Goal: Information Seeking & Learning: Learn about a topic

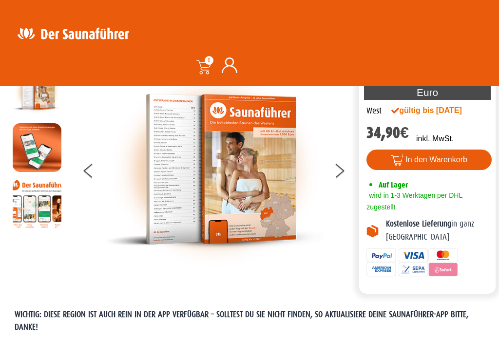
scroll to position [53, 0]
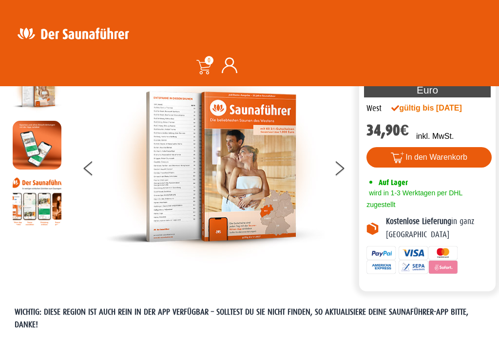
click at [338, 175] on button at bounding box center [345, 170] width 24 height 24
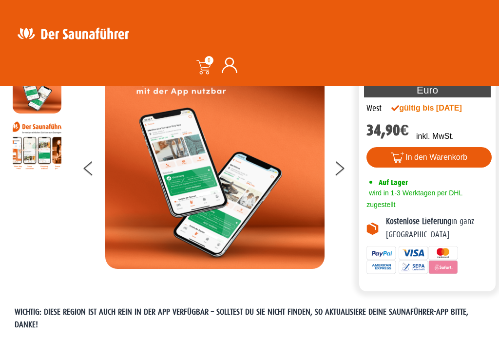
click at [343, 173] on button at bounding box center [345, 170] width 24 height 24
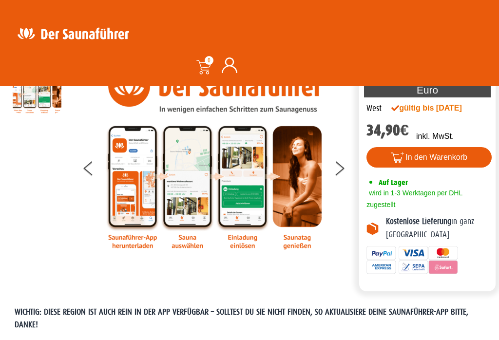
click at [347, 168] on button at bounding box center [345, 170] width 24 height 24
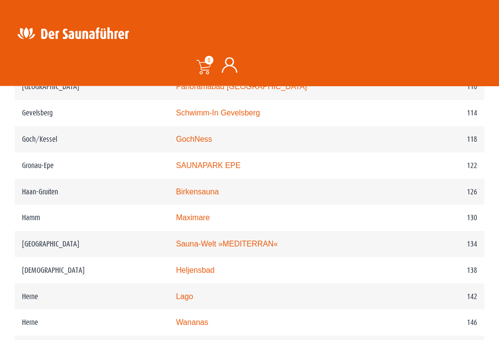
scroll to position [1144, 0]
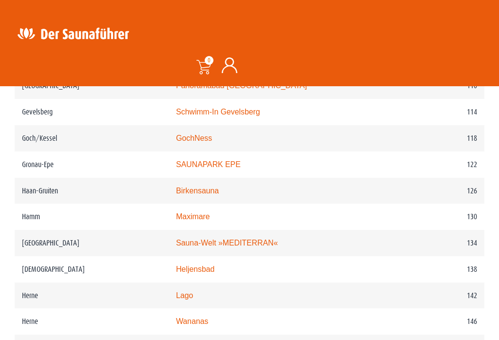
click at [245, 245] on link "Sauna-Welt »MEDITERRAN«" at bounding box center [227, 243] width 102 height 8
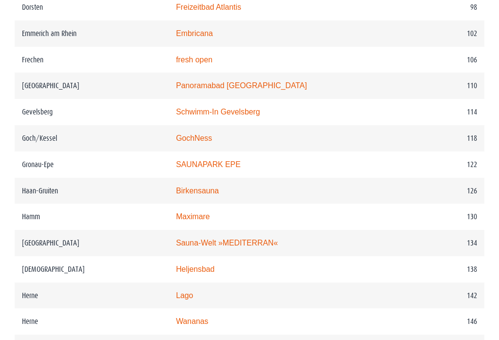
scroll to position [1159, 0]
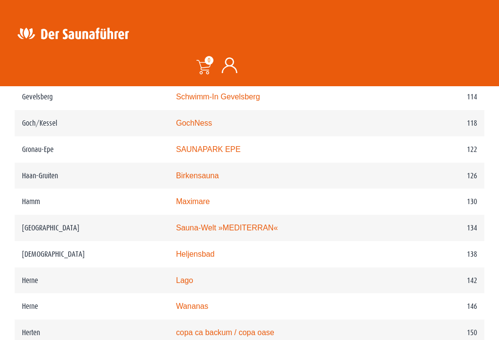
click at [196, 202] on link "Maximare" at bounding box center [193, 201] width 34 height 8
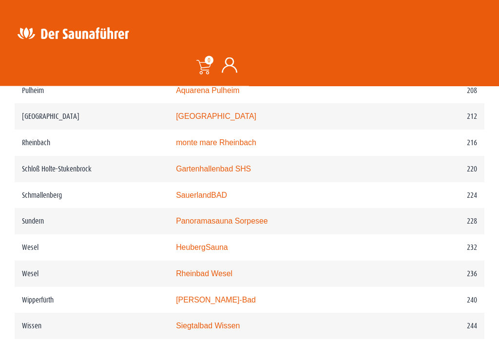
scroll to position [1761, 0]
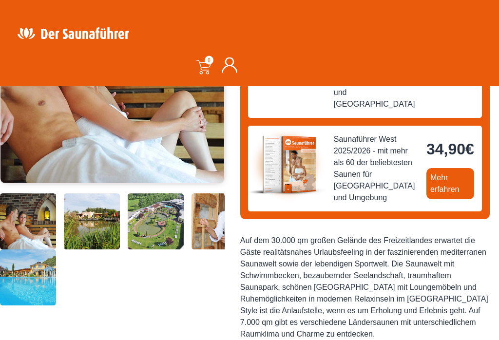
scroll to position [217, 0]
click at [29, 249] on img at bounding box center [28, 221] width 56 height 56
click at [83, 249] on img at bounding box center [92, 221] width 56 height 56
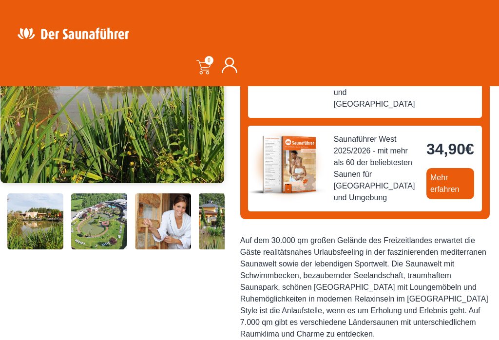
click at [122, 249] on img at bounding box center [99, 221] width 56 height 56
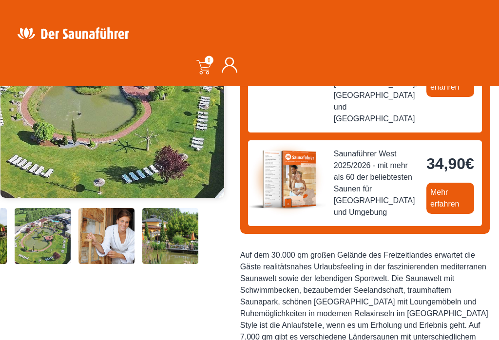
scroll to position [203, 0]
click at [178, 264] on img at bounding box center [170, 236] width 56 height 56
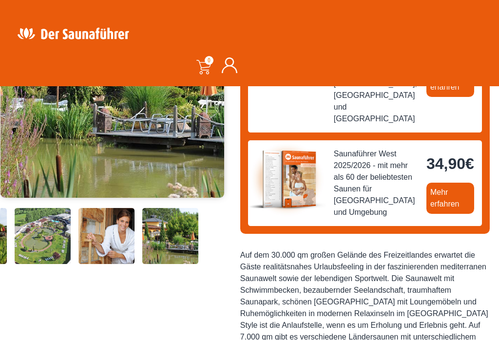
click at [128, 264] on img at bounding box center [106, 236] width 56 height 56
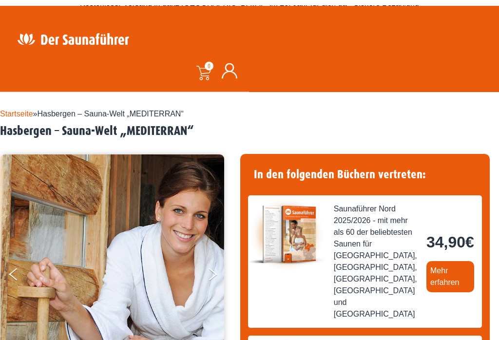
scroll to position [0, 0]
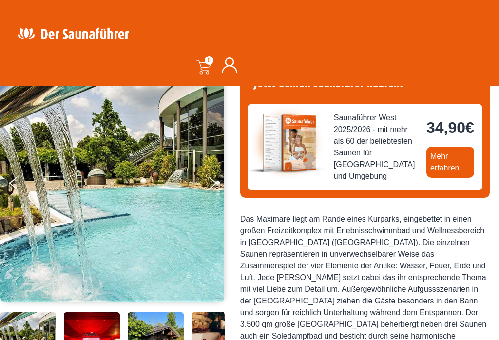
scroll to position [73, 0]
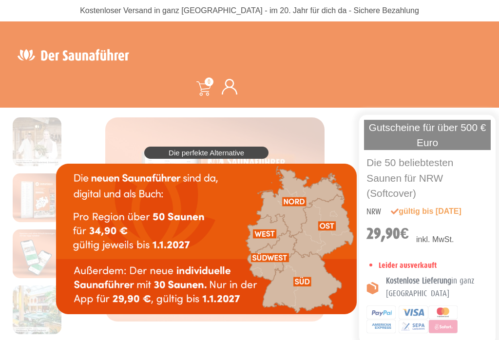
click at [361, 142] on div "Die perfekte Alternative" at bounding box center [206, 230] width 310 height 177
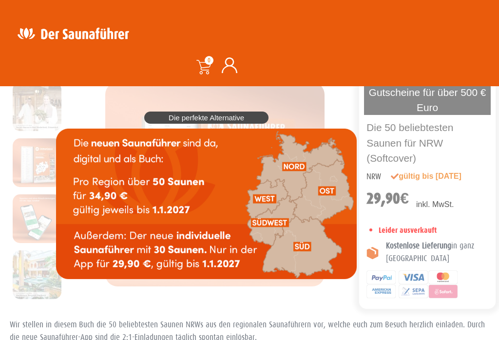
scroll to position [45, 0]
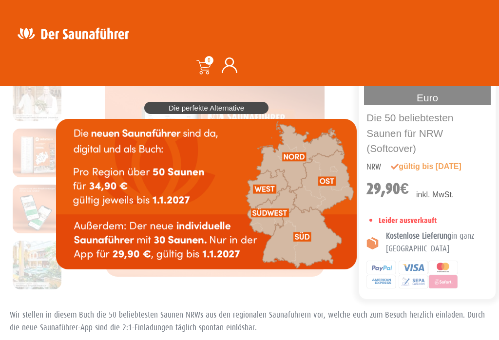
click at [268, 183] on img at bounding box center [206, 194] width 301 height 150
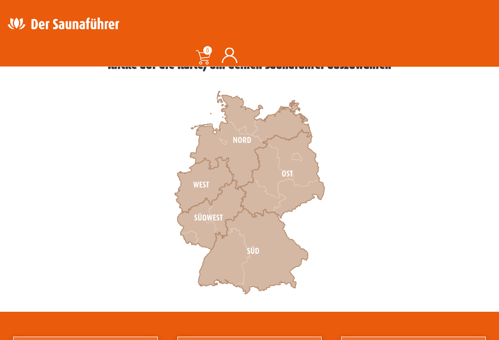
scroll to position [295, 0]
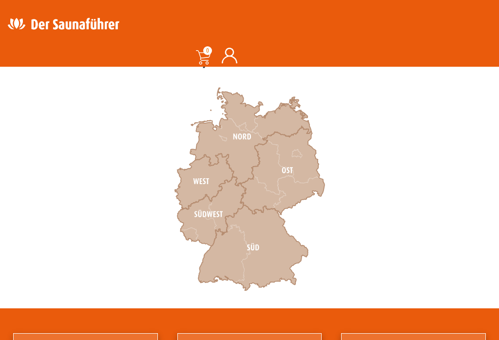
click at [209, 174] on icon at bounding box center [204, 182] width 59 height 56
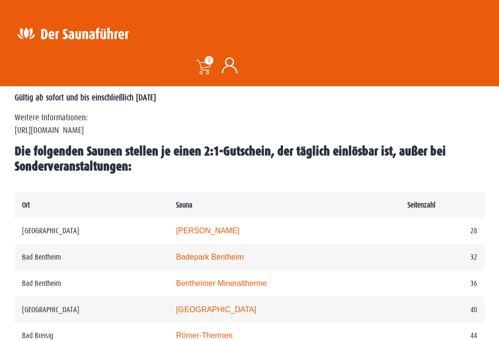
scroll to position [450, 0]
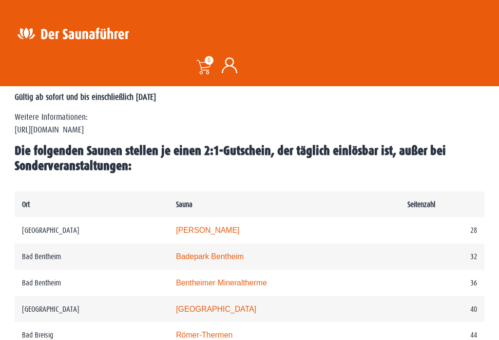
click at [220, 284] on link "Bentheimer Mineraltherme" at bounding box center [221, 283] width 91 height 8
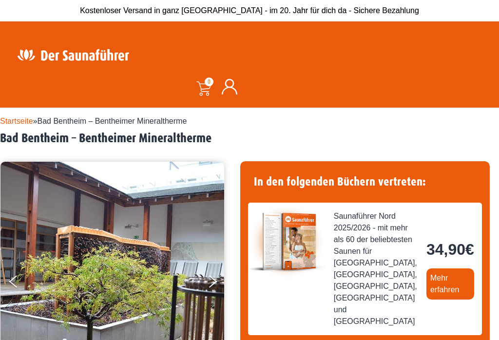
click at [220, 280] on button "Next" at bounding box center [219, 283] width 24 height 24
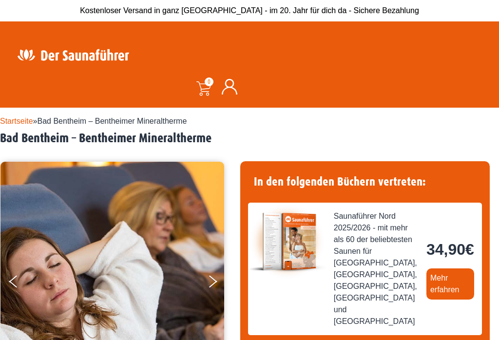
click at [212, 279] on icon "Next" at bounding box center [213, 278] width 8 height 7
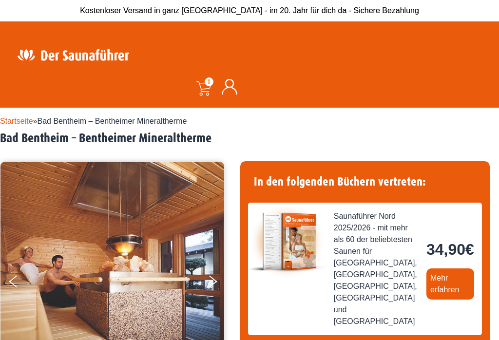
click at [213, 281] on button "Next" at bounding box center [219, 283] width 24 height 24
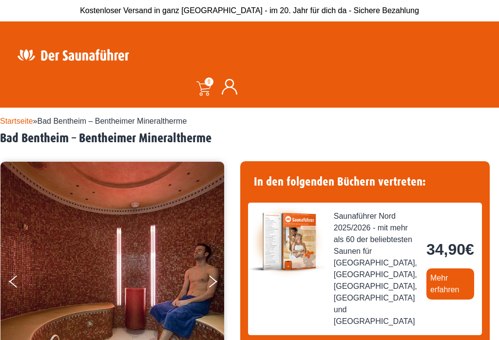
click at [209, 283] on button "Next" at bounding box center [219, 283] width 24 height 24
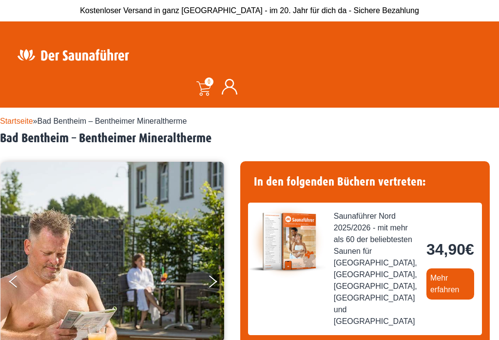
click at [212, 281] on button "Next" at bounding box center [219, 283] width 24 height 24
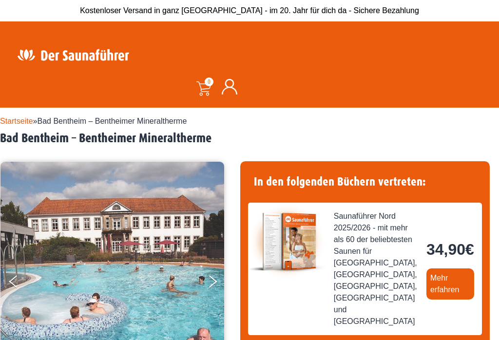
click at [210, 284] on button "Next" at bounding box center [219, 283] width 24 height 24
click at [209, 281] on button "Next" at bounding box center [219, 283] width 24 height 24
